Goal: Browse casually

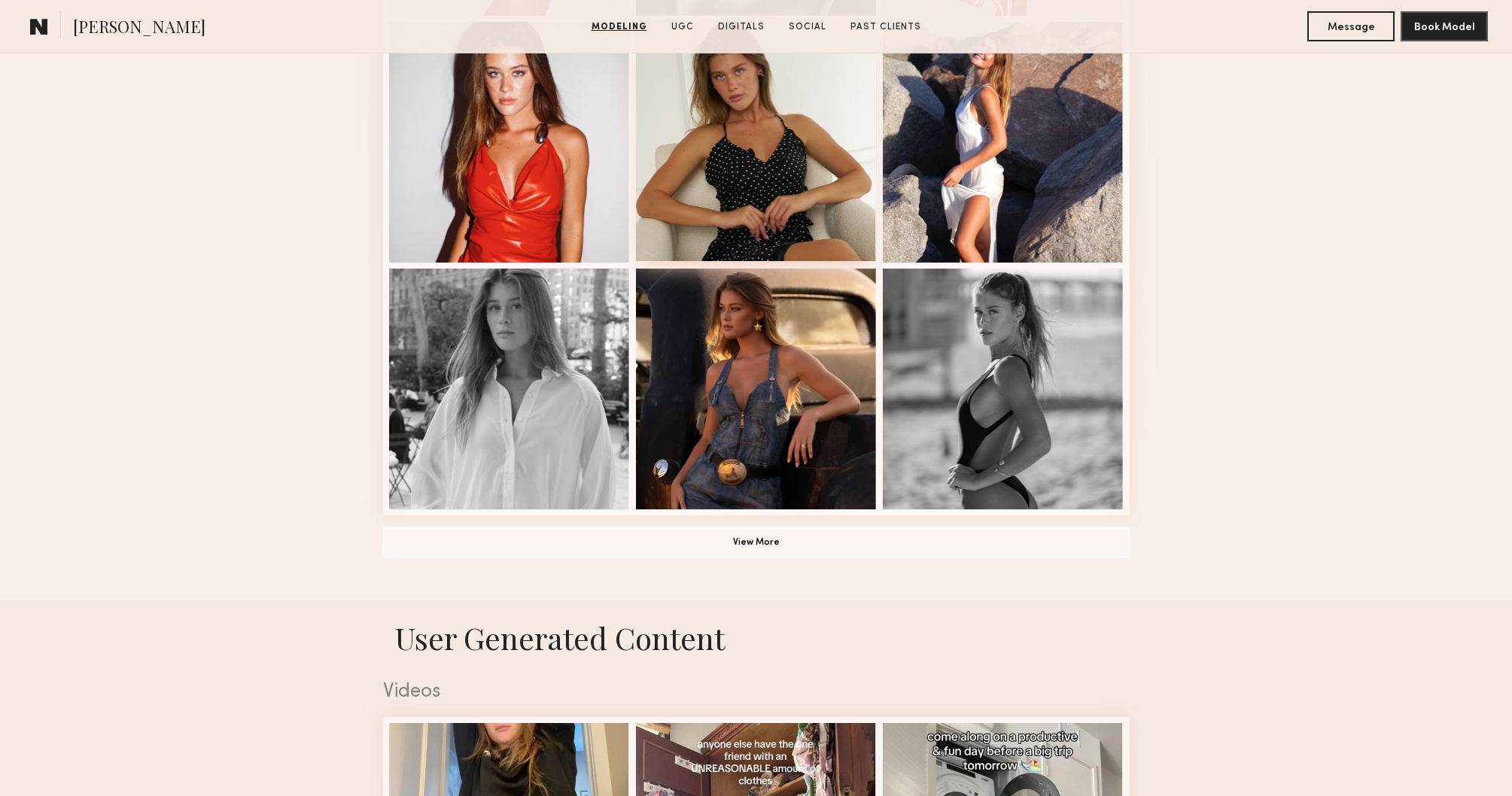
scroll to position [911, 0]
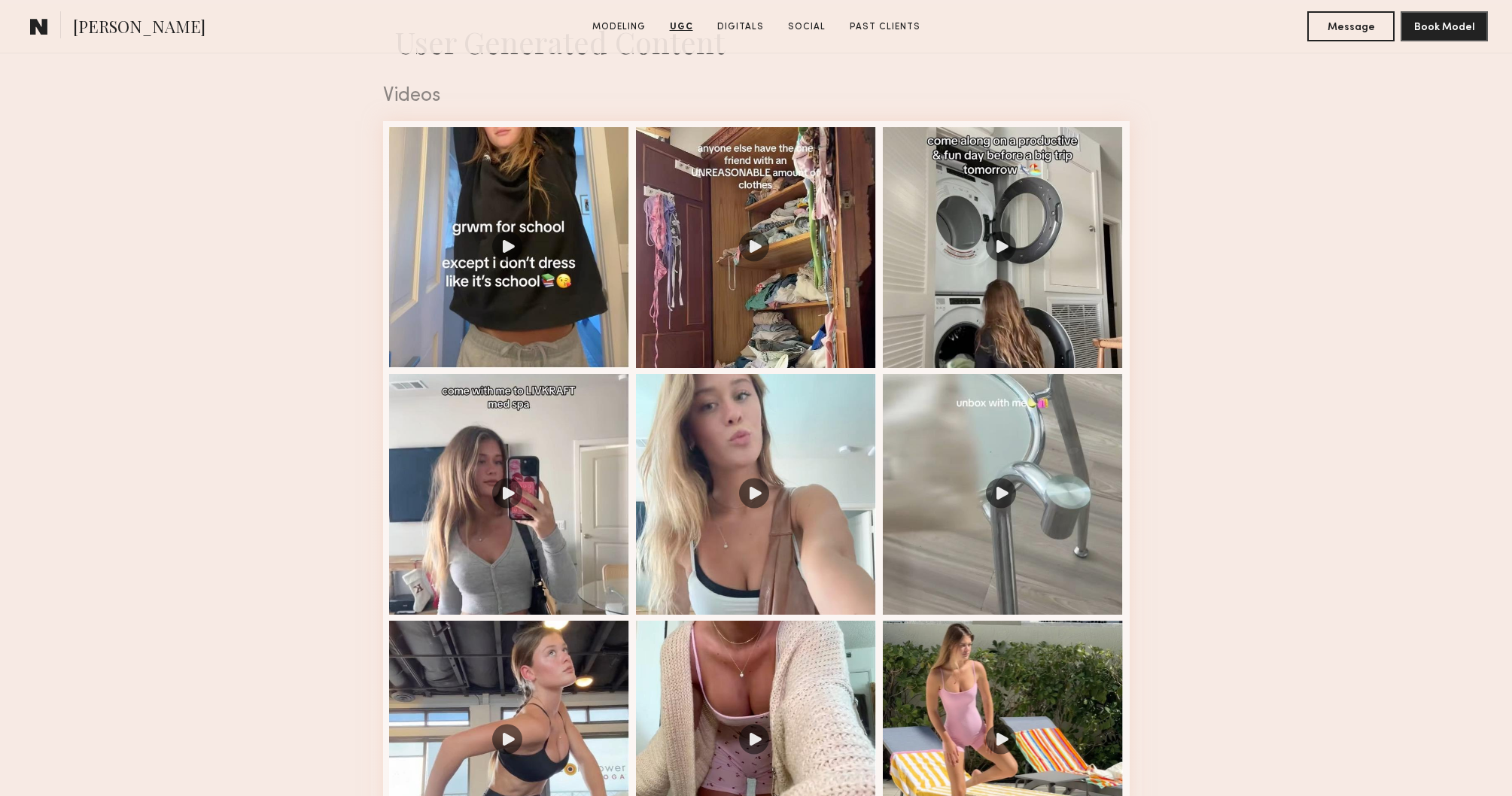
scroll to position [1578, 0]
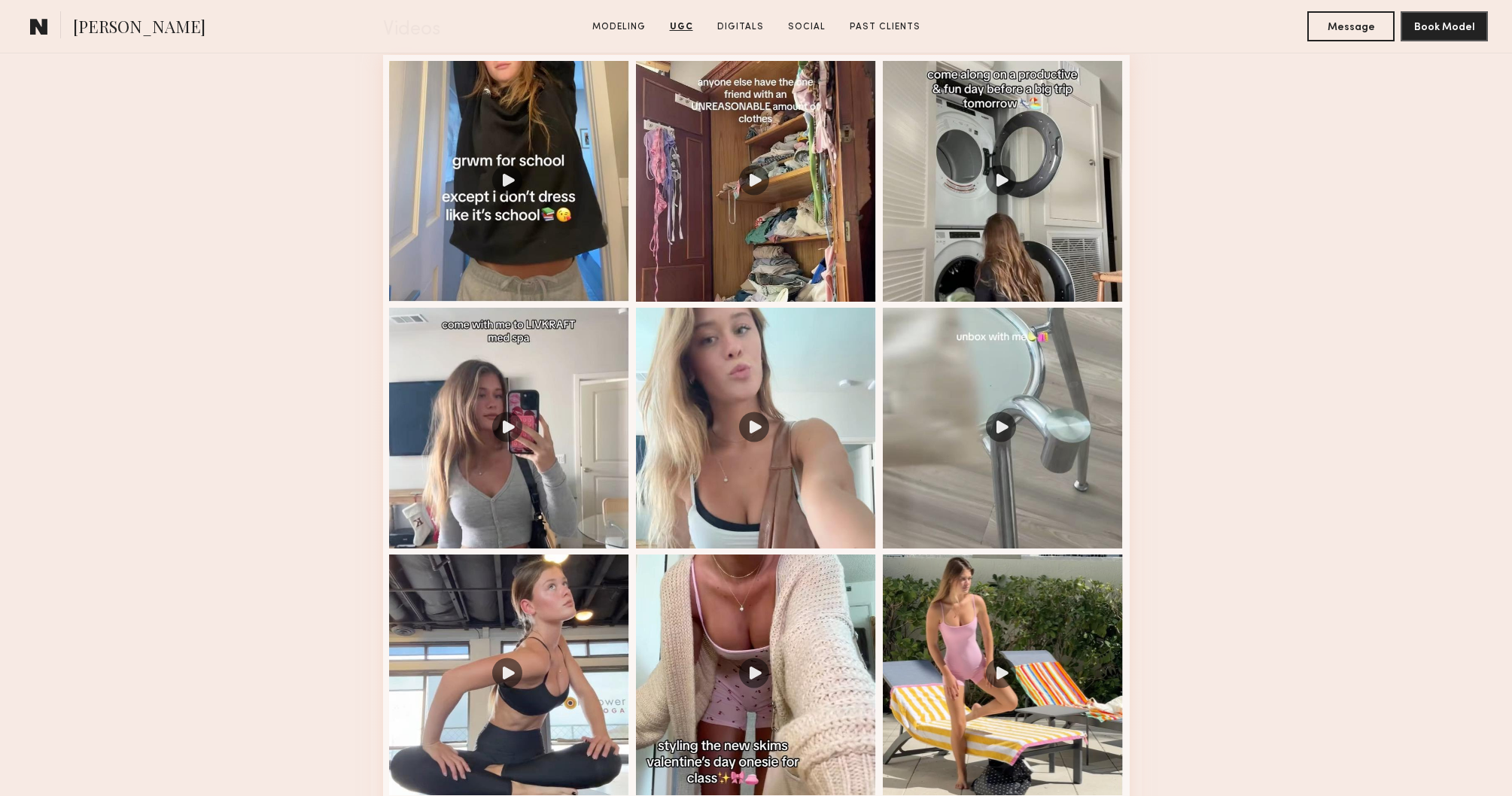
click at [1253, 346] on nb-model-profile-ugc-container "User Generated Content Videos 1 of 12 Photos 1 of 5" at bounding box center [756, 800] width 1512 height 1725
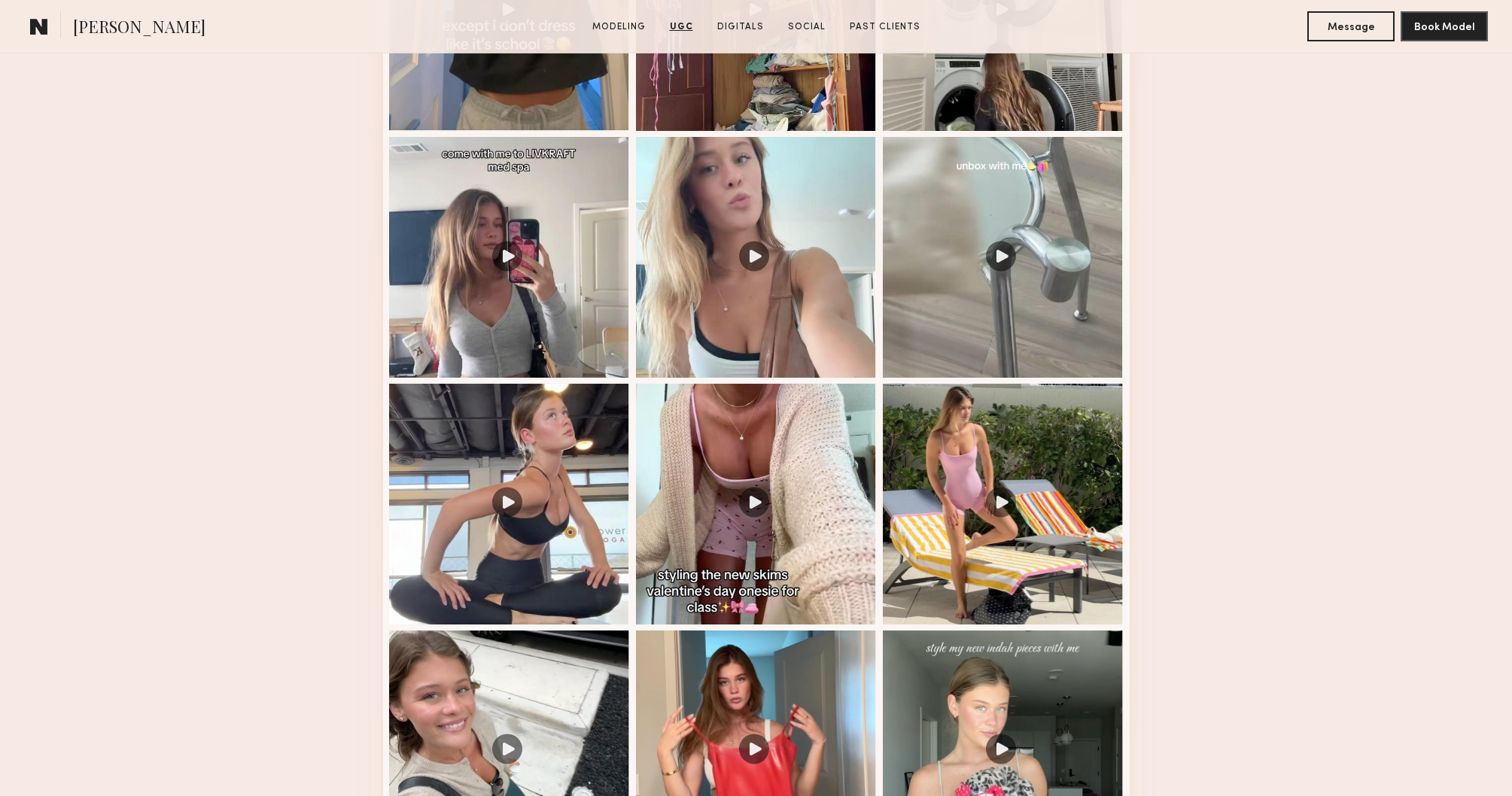
scroll to position [1808, 0]
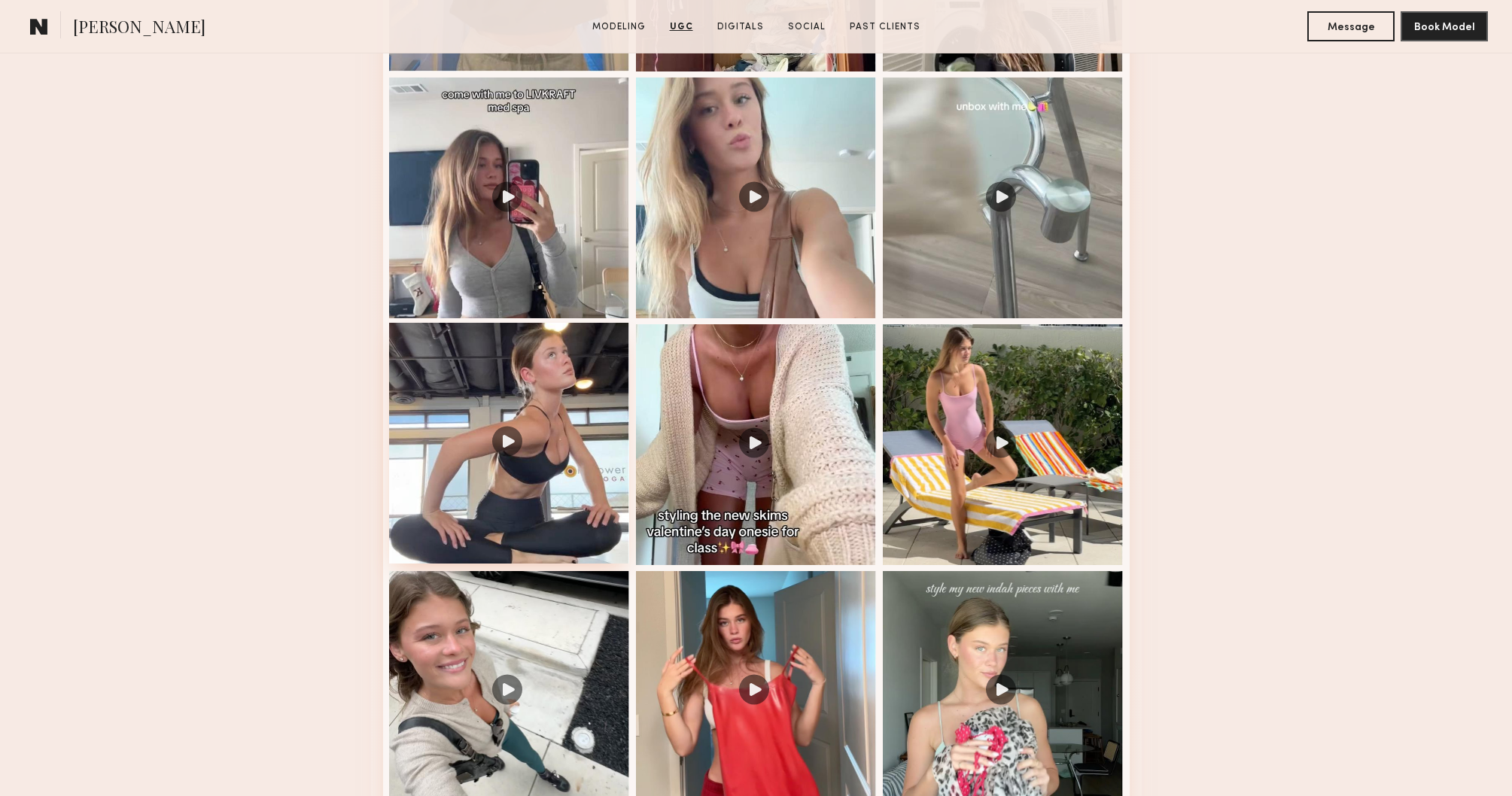
click at [538, 467] on div at bounding box center [509, 442] width 241 height 241
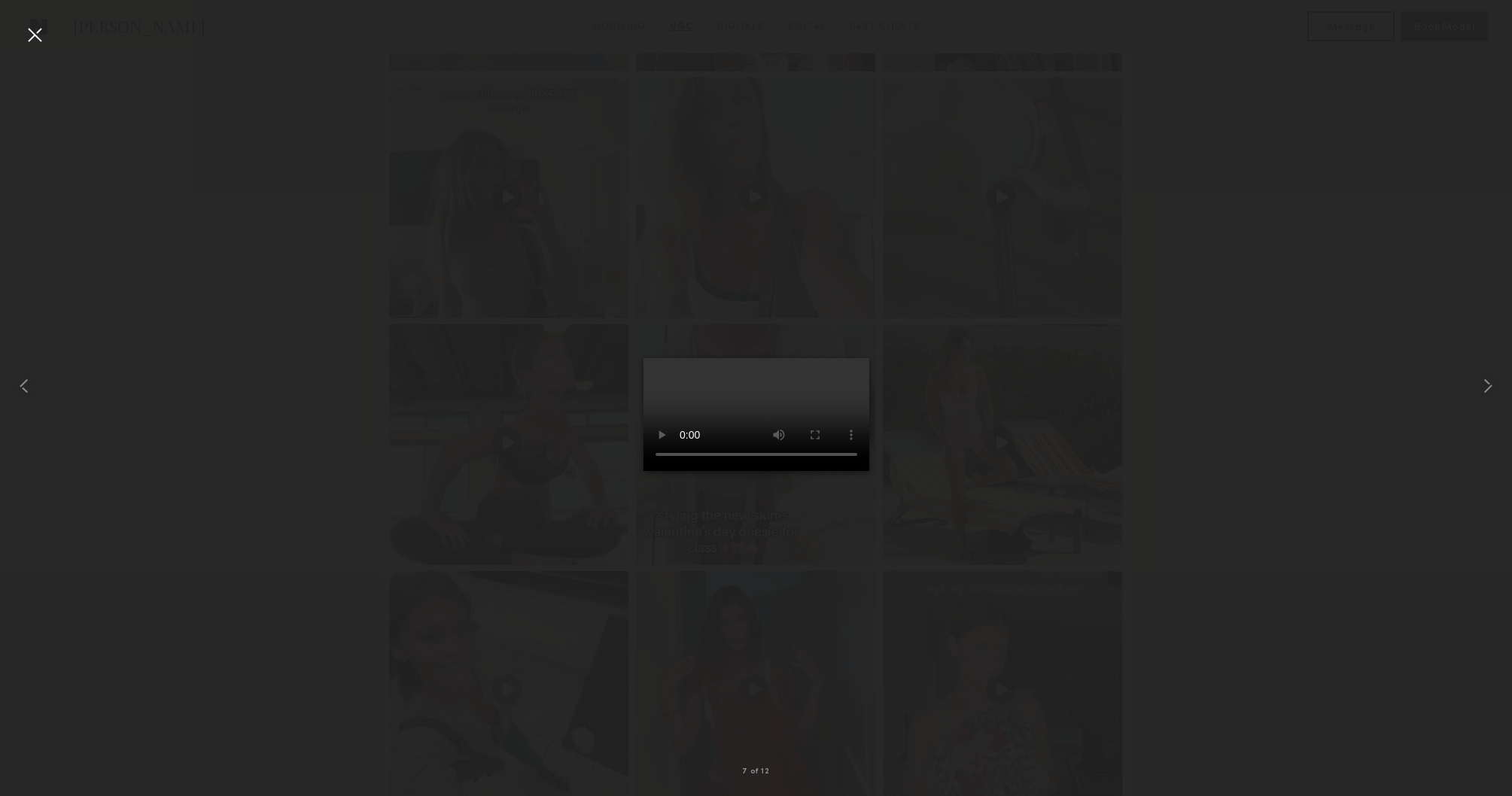
click at [1325, 384] on div at bounding box center [756, 386] width 1512 height 723
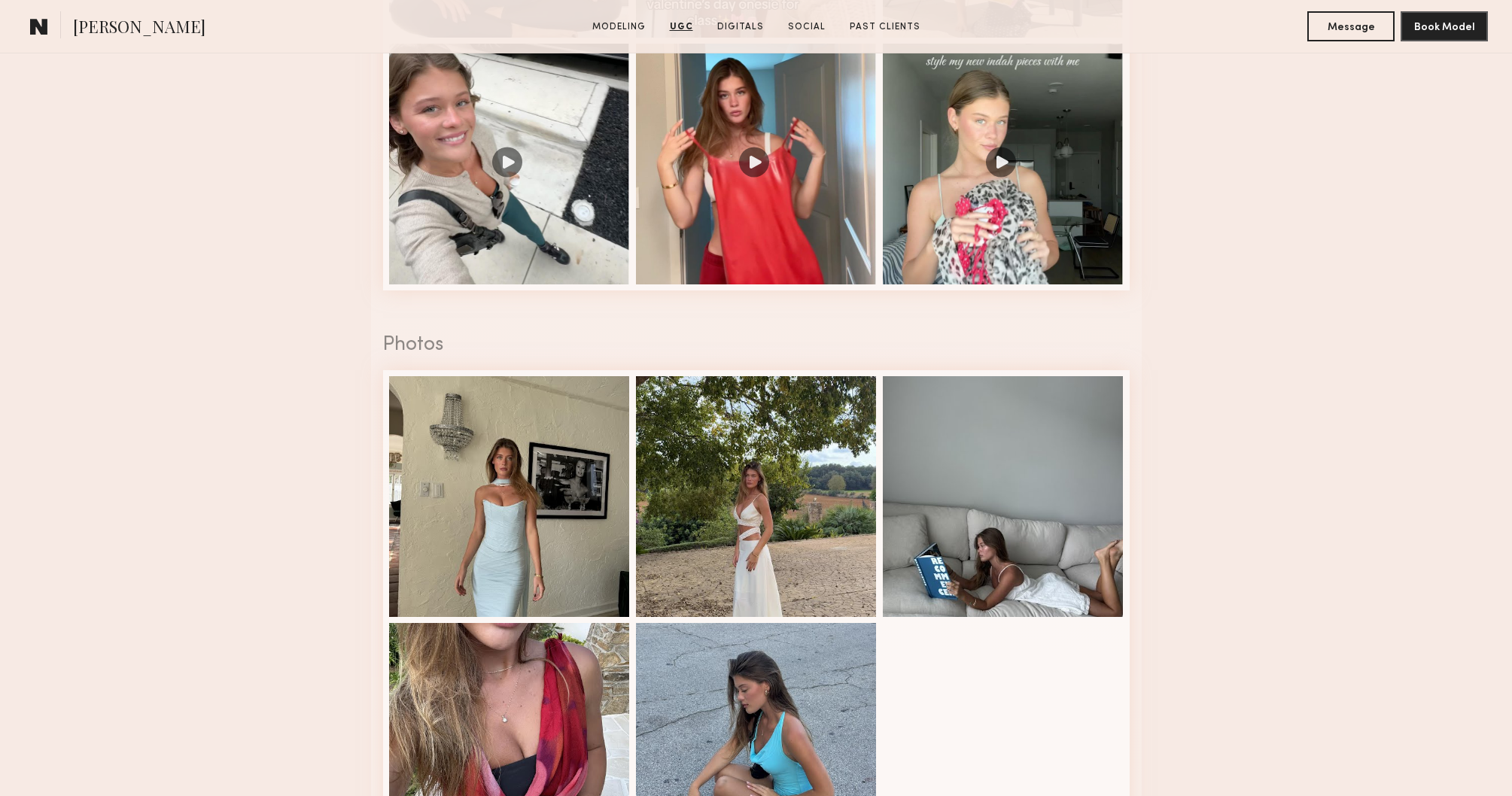
click at [1325, 384] on nb-model-profile-ugc-container "User Generated Content Videos 7 of 12 Photos 1 of 5" at bounding box center [756, 43] width 1512 height 1725
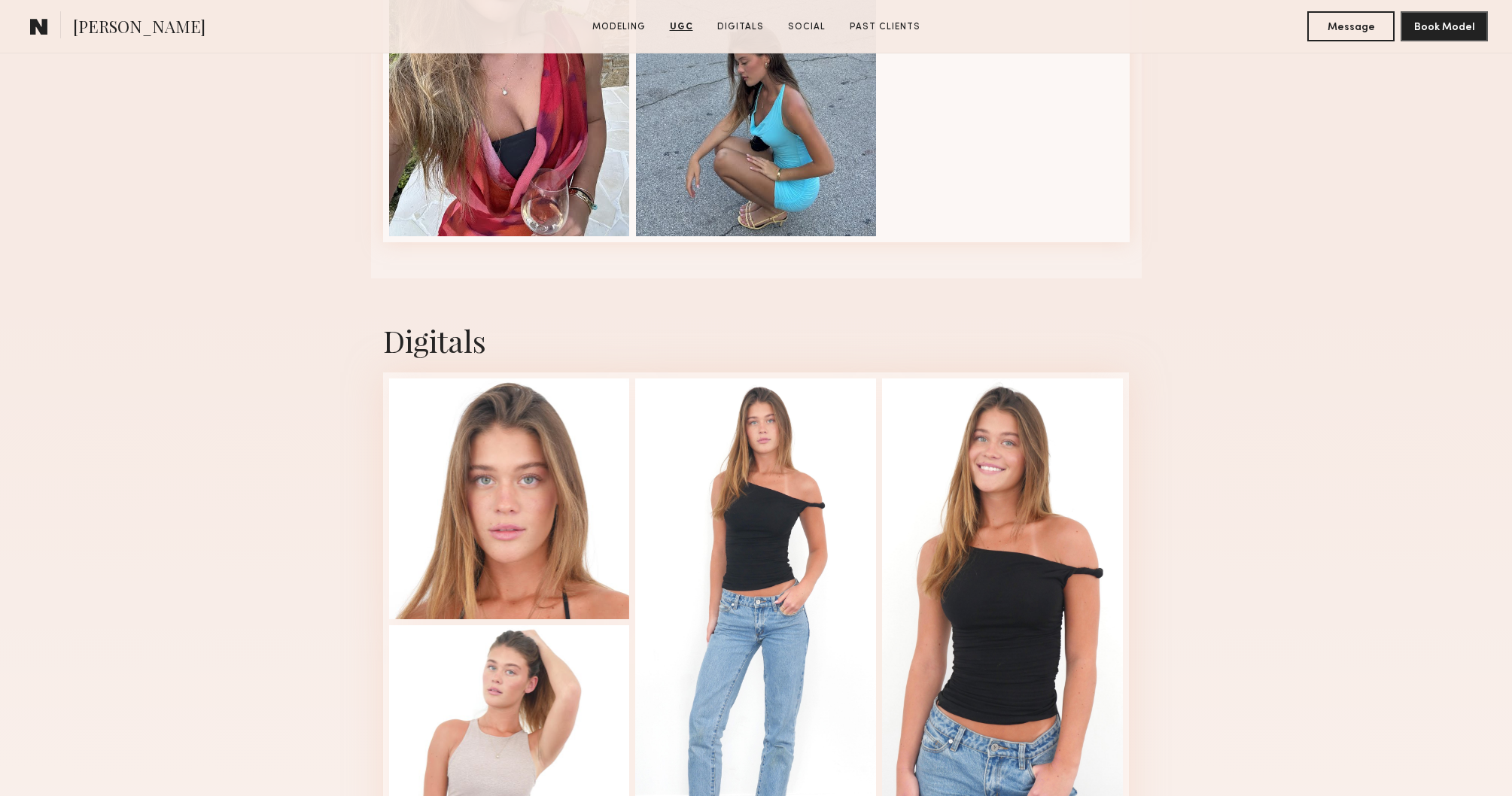
click at [1325, 384] on div "Digitals 1 of 4" at bounding box center [756, 595] width 1512 height 635
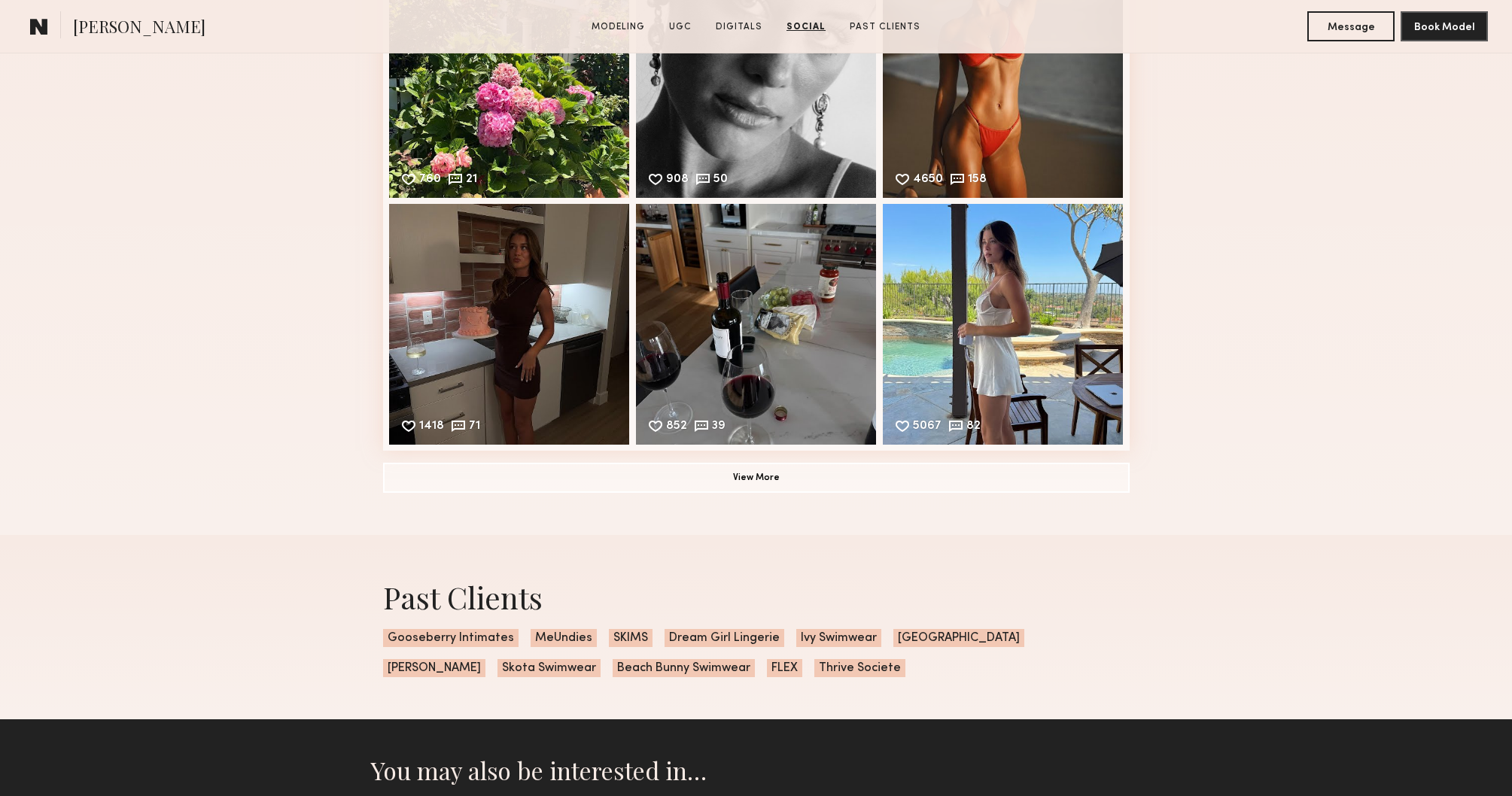
scroll to position [4092, 0]
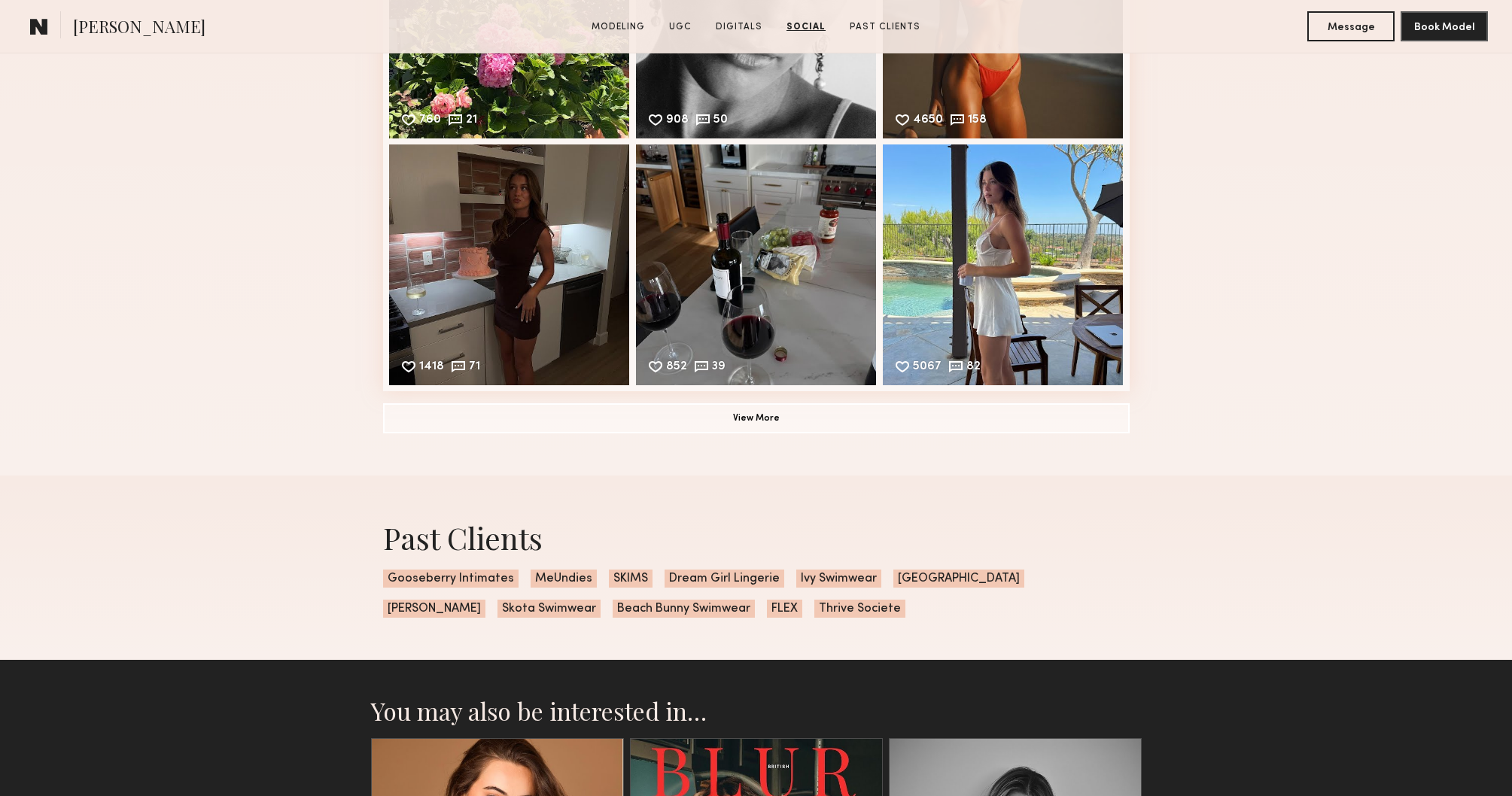
click at [1325, 384] on div "Social Instagram Feed Displayed Below 113,929 followers 760 21 Likes & comments…" at bounding box center [756, 130] width 1512 height 690
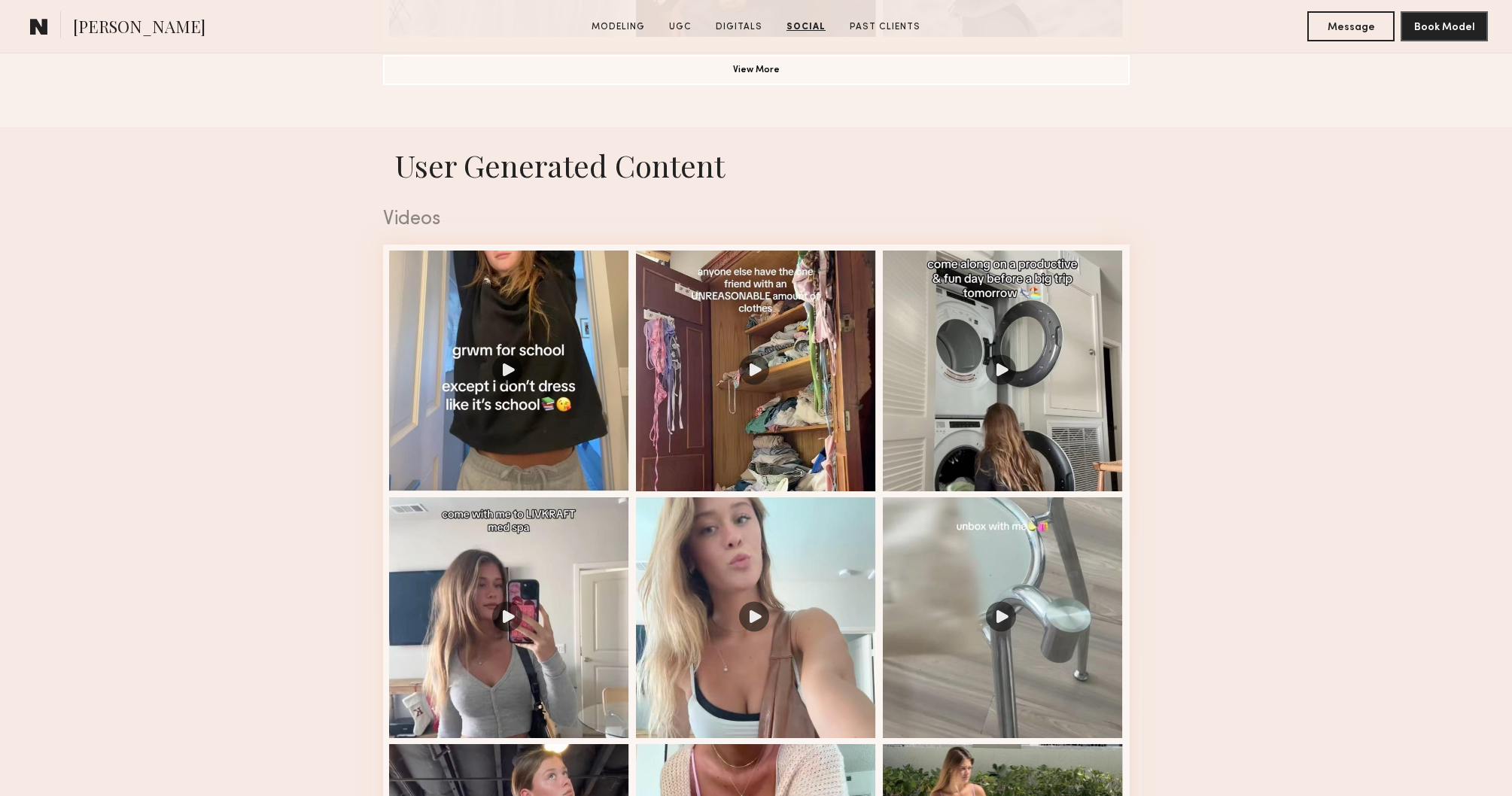
scroll to position [0, 0]
